Goal: Information Seeking & Learning: Check status

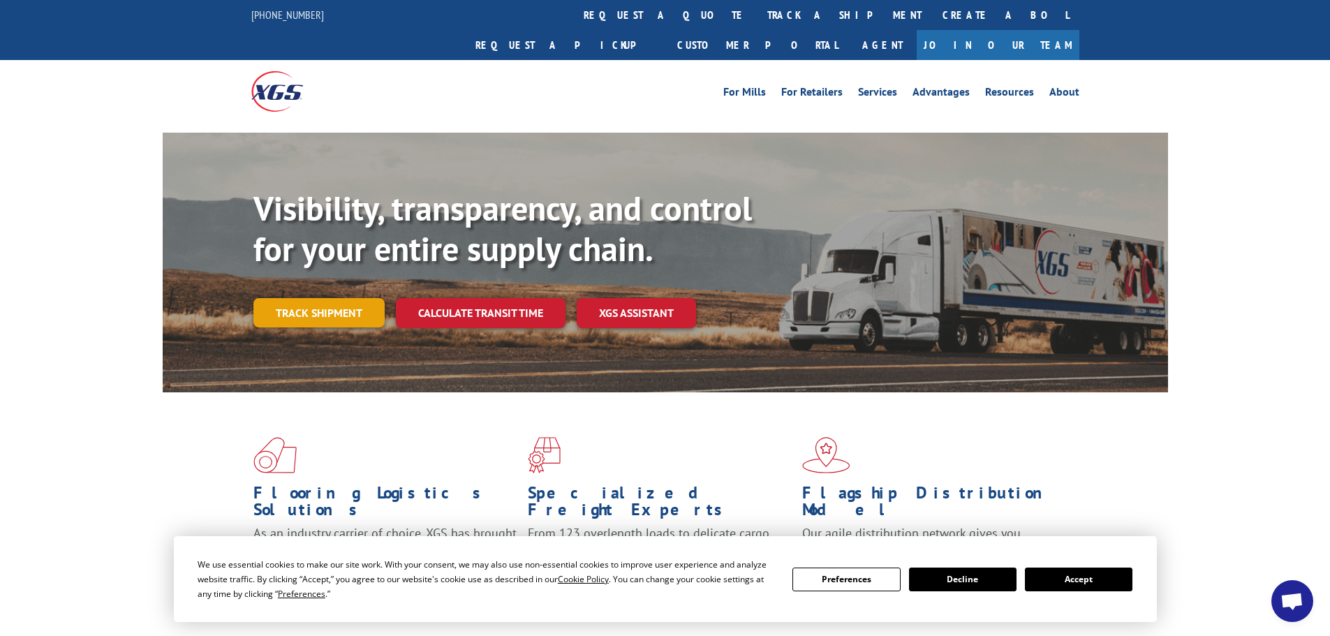
click at [295, 298] on link "Track shipment" at bounding box center [319, 312] width 131 height 29
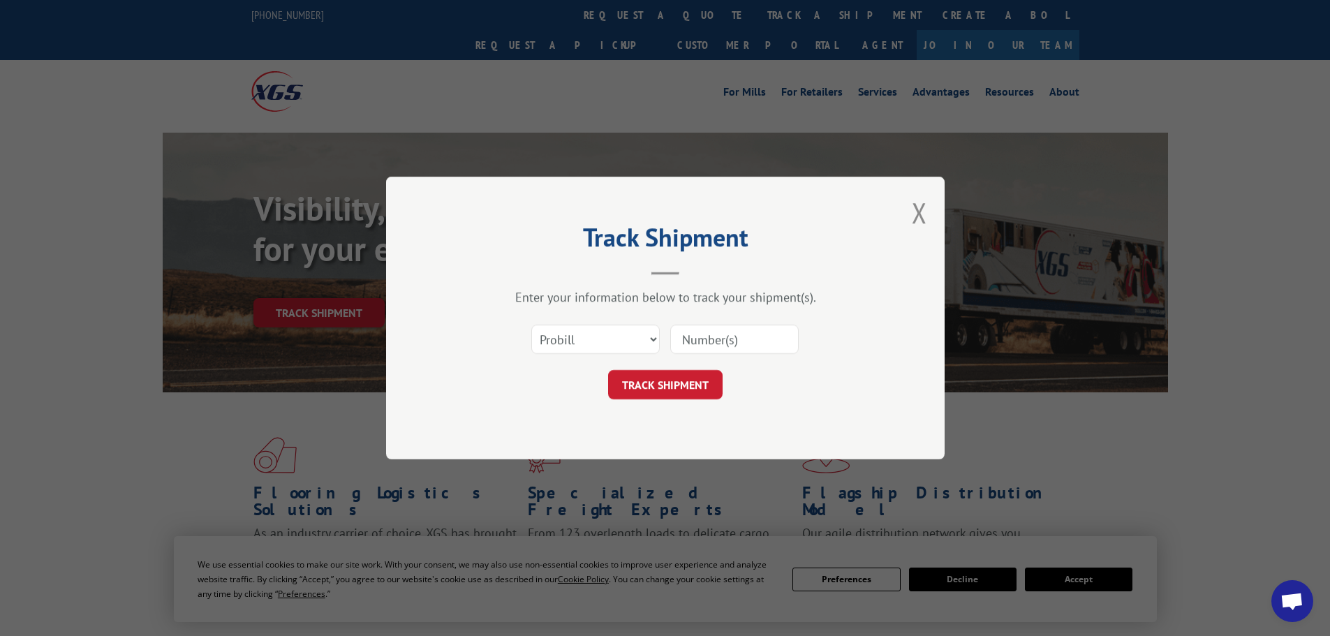
click at [687, 339] on input at bounding box center [734, 339] width 129 height 29
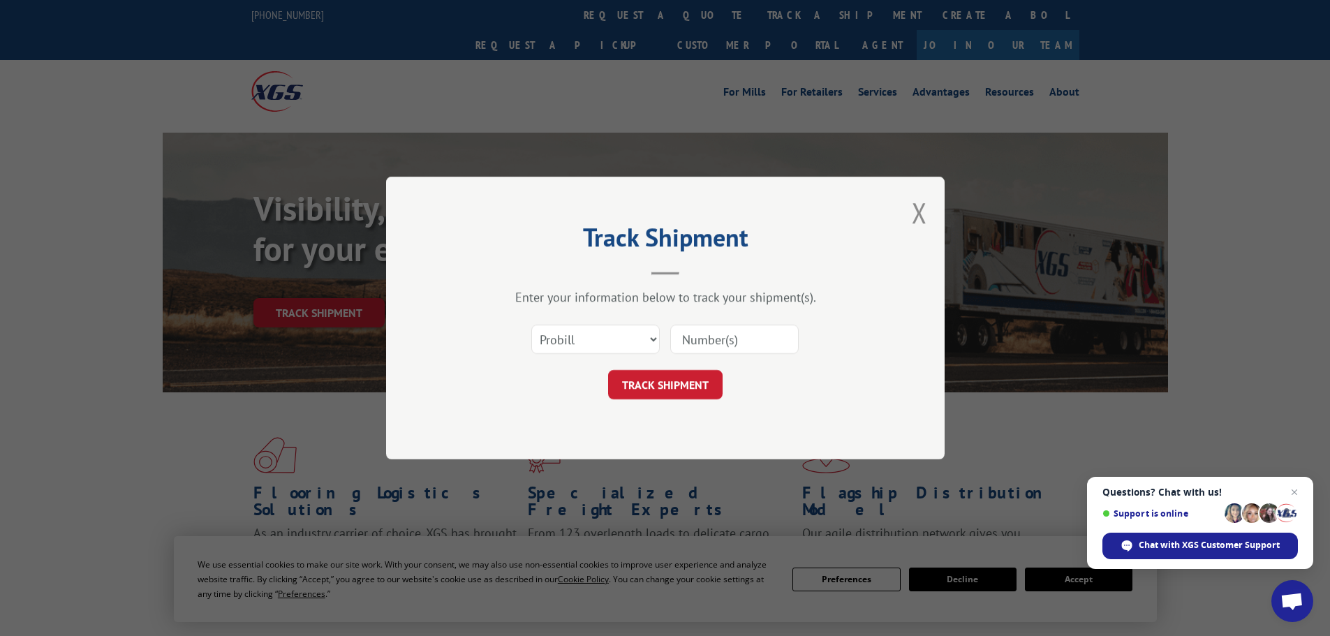
paste input "17521624"
type input "17521624"
click at [697, 388] on button "TRACK SHIPMENT" at bounding box center [665, 384] width 115 height 29
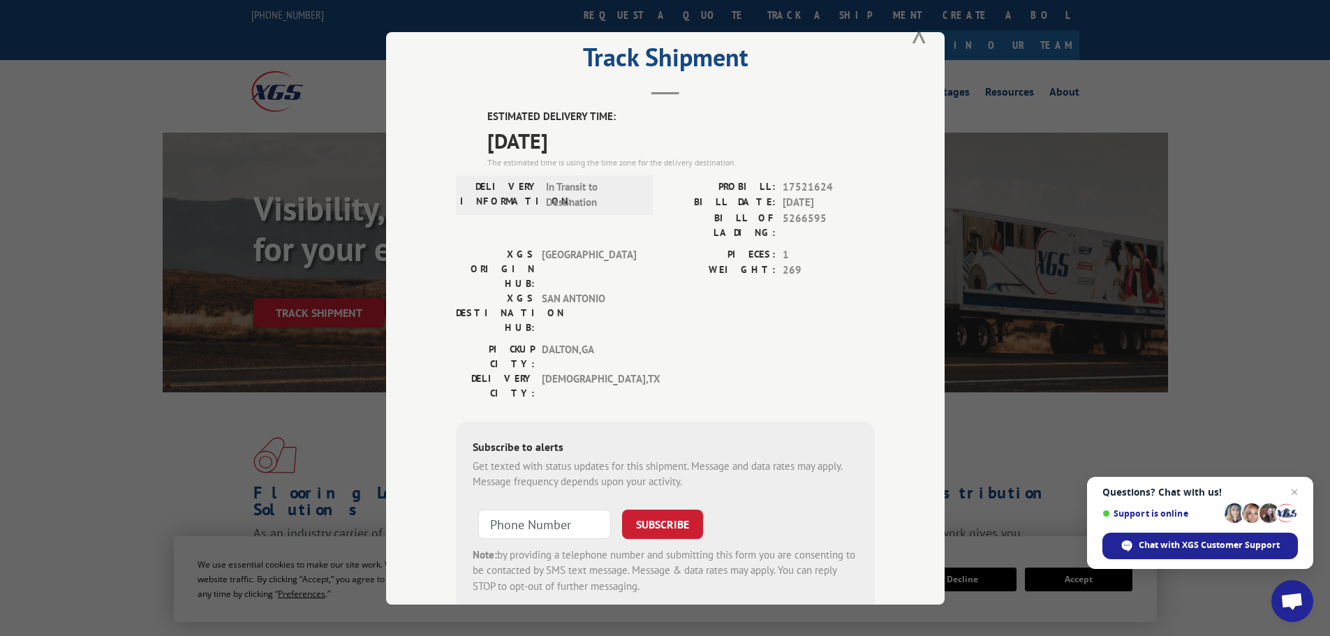
scroll to position [56, 0]
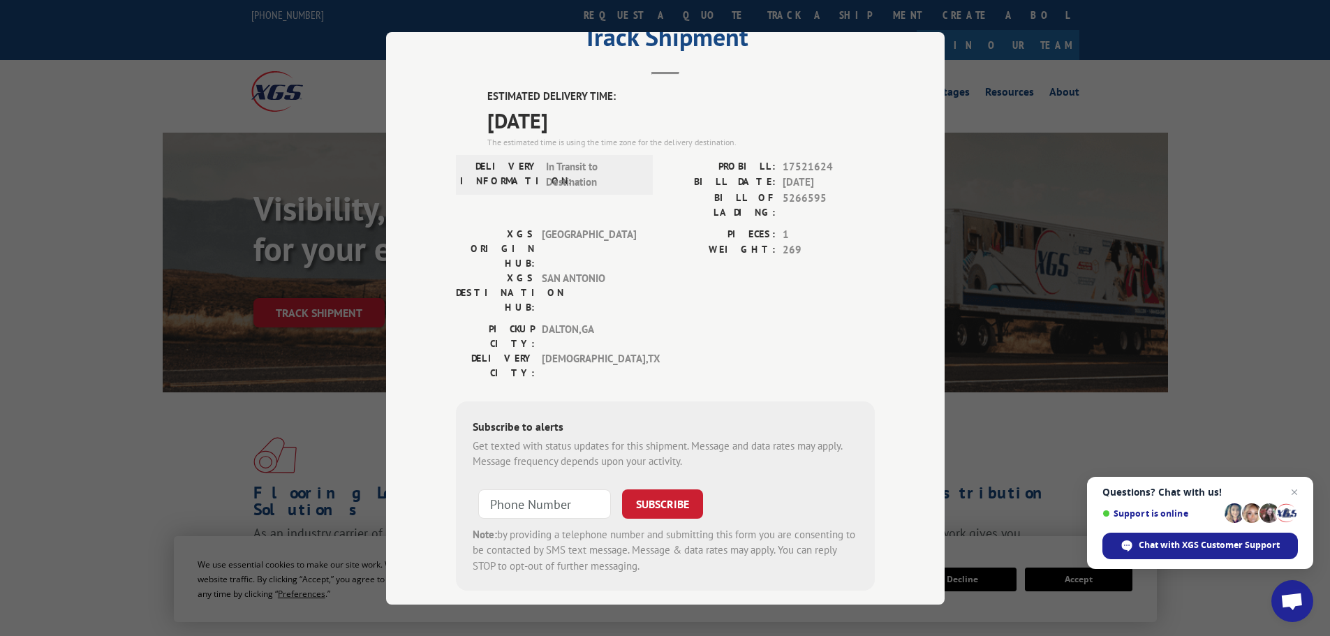
click at [1032, 394] on div "Track Shipment ESTIMATED DELIVERY TIME: [DATE] The estimated time is using the …" at bounding box center [665, 318] width 1330 height 636
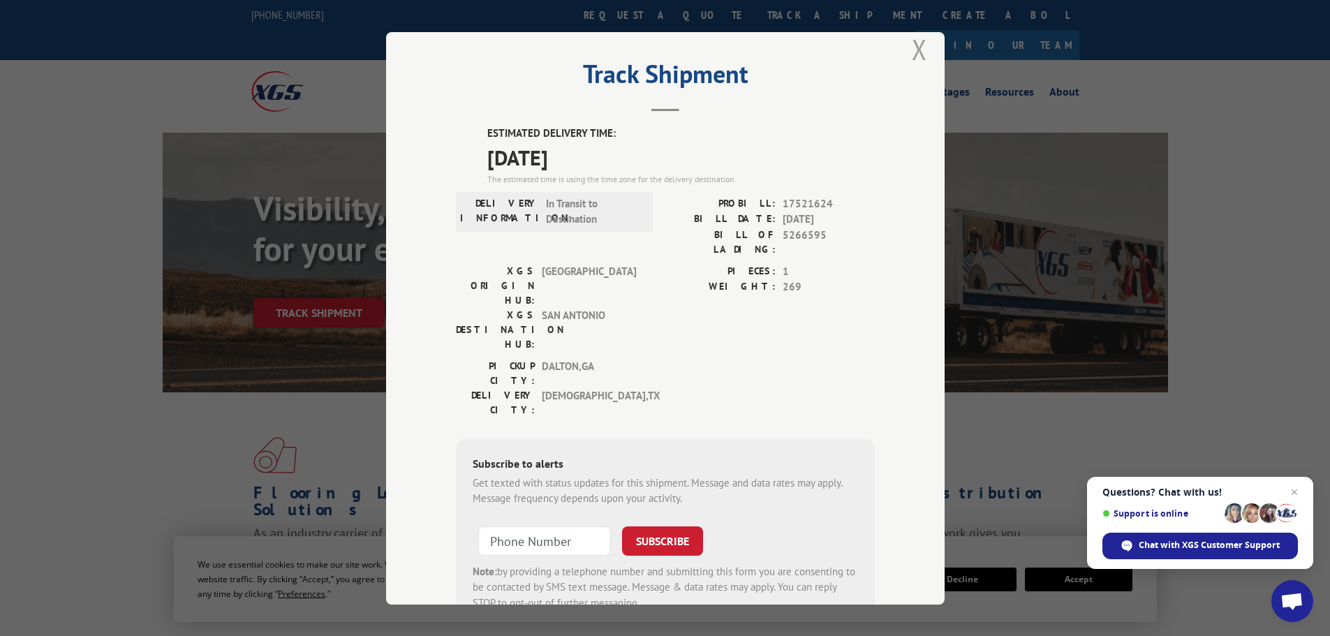
scroll to position [0, 0]
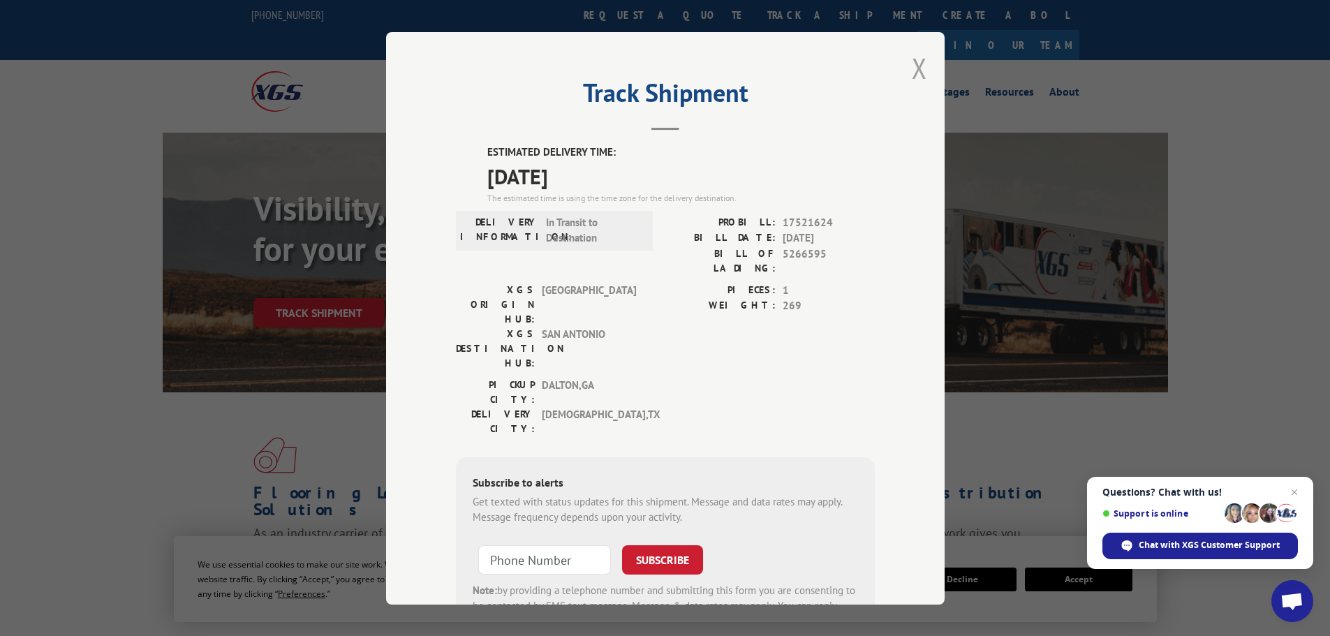
click at [920, 58] on button "Close modal" at bounding box center [919, 68] width 15 height 37
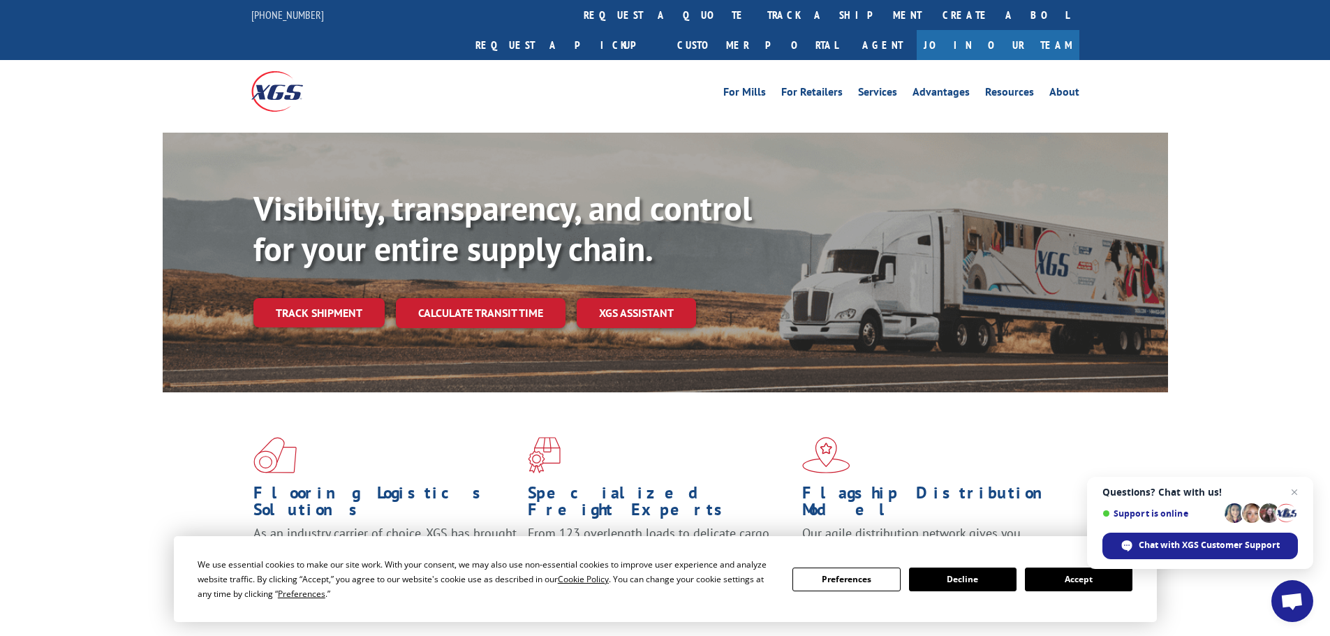
click at [1074, 578] on button "Accept" at bounding box center [1079, 580] width 108 height 24
